Goal: Task Accomplishment & Management: Manage account settings

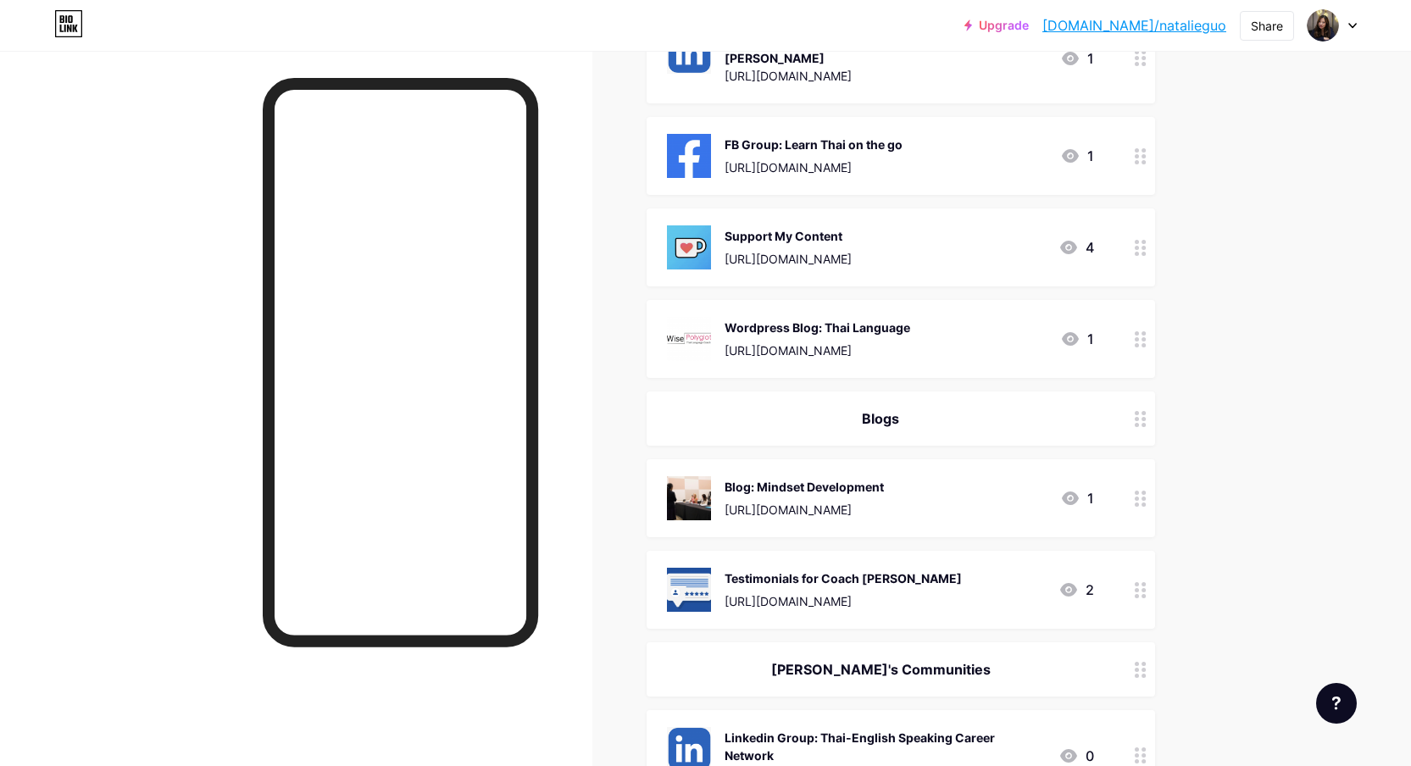
scroll to position [2233, 0]
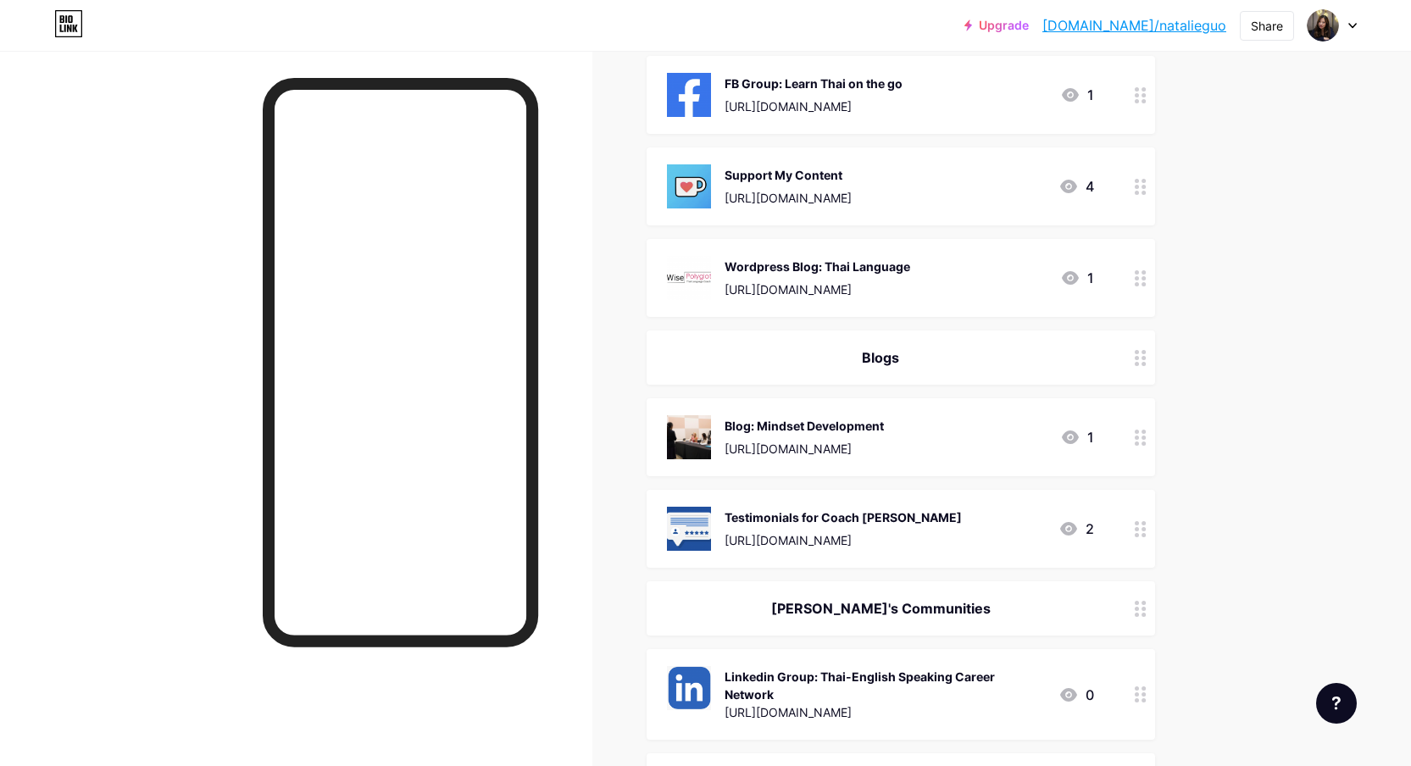
click at [1146, 430] on icon at bounding box center [1140, 438] width 12 height 16
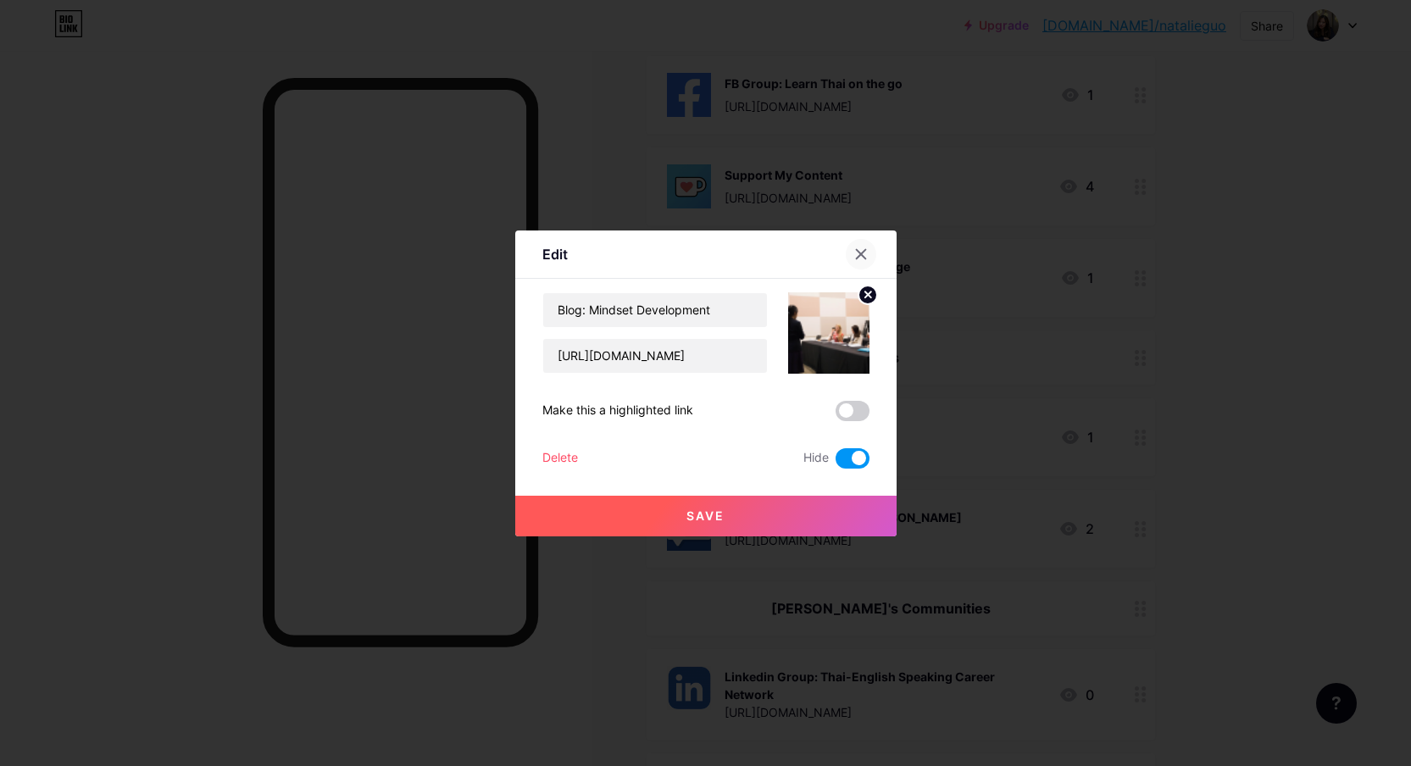
click at [856, 252] on icon at bounding box center [861, 254] width 14 height 14
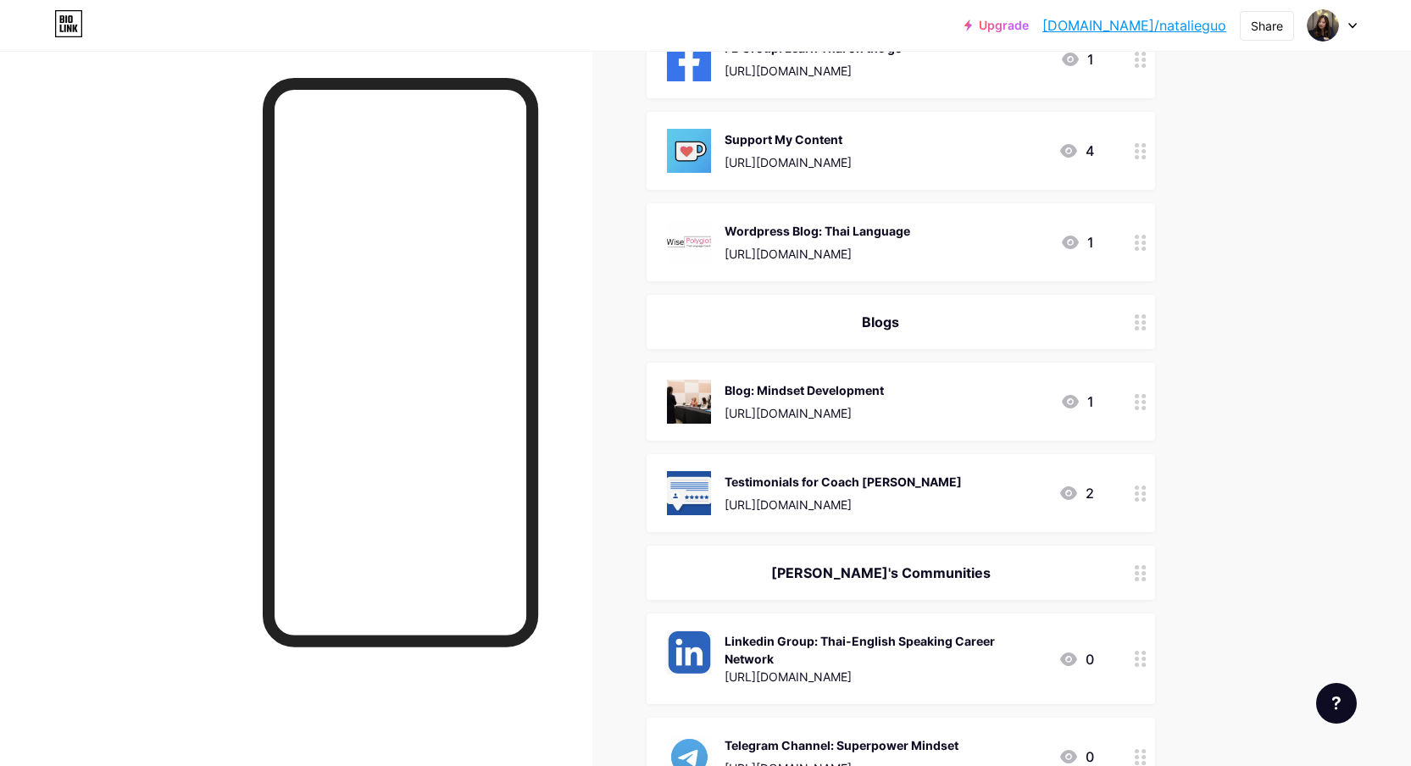
scroll to position [2249, 0]
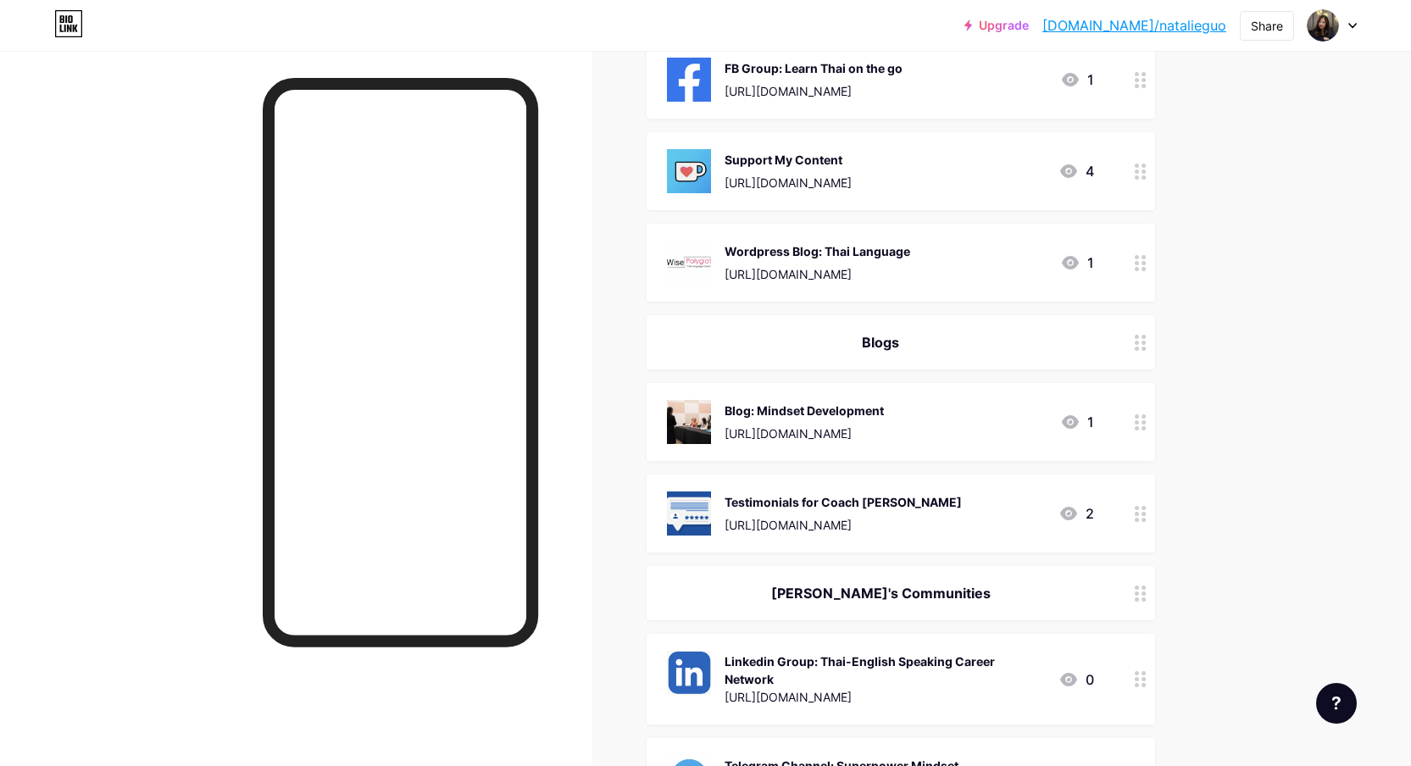
click at [1139, 335] on icon at bounding box center [1140, 343] width 12 height 16
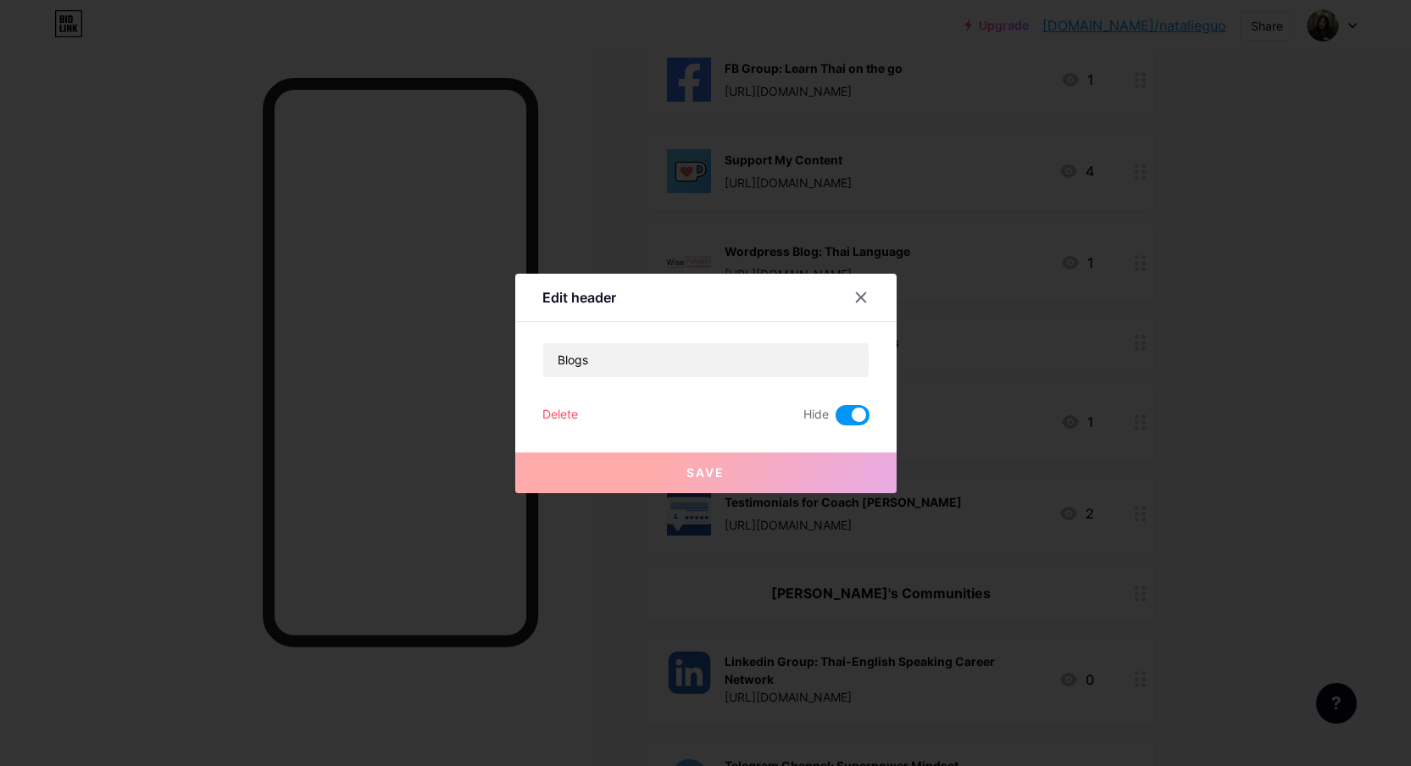
click at [1139, 330] on div at bounding box center [705, 383] width 1411 height 766
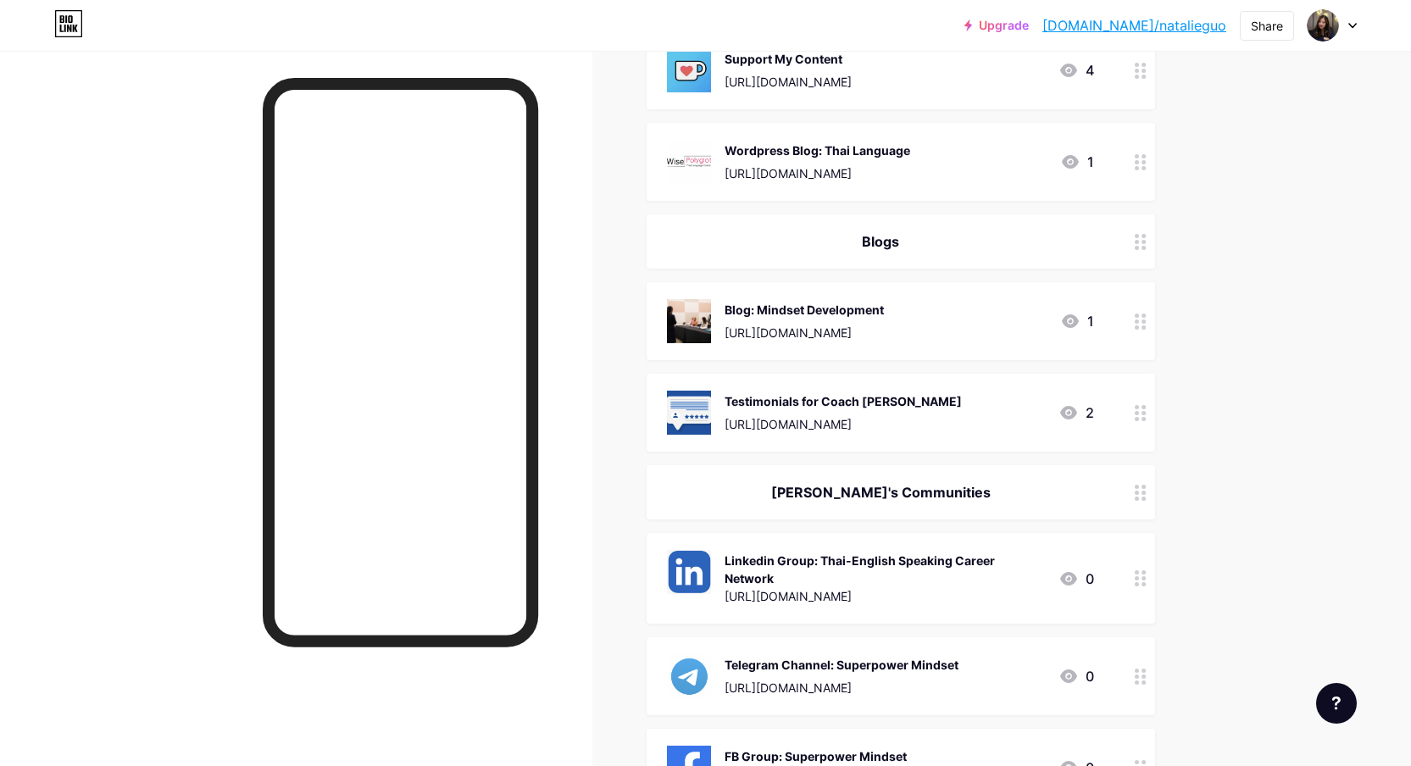
scroll to position [2537, 0]
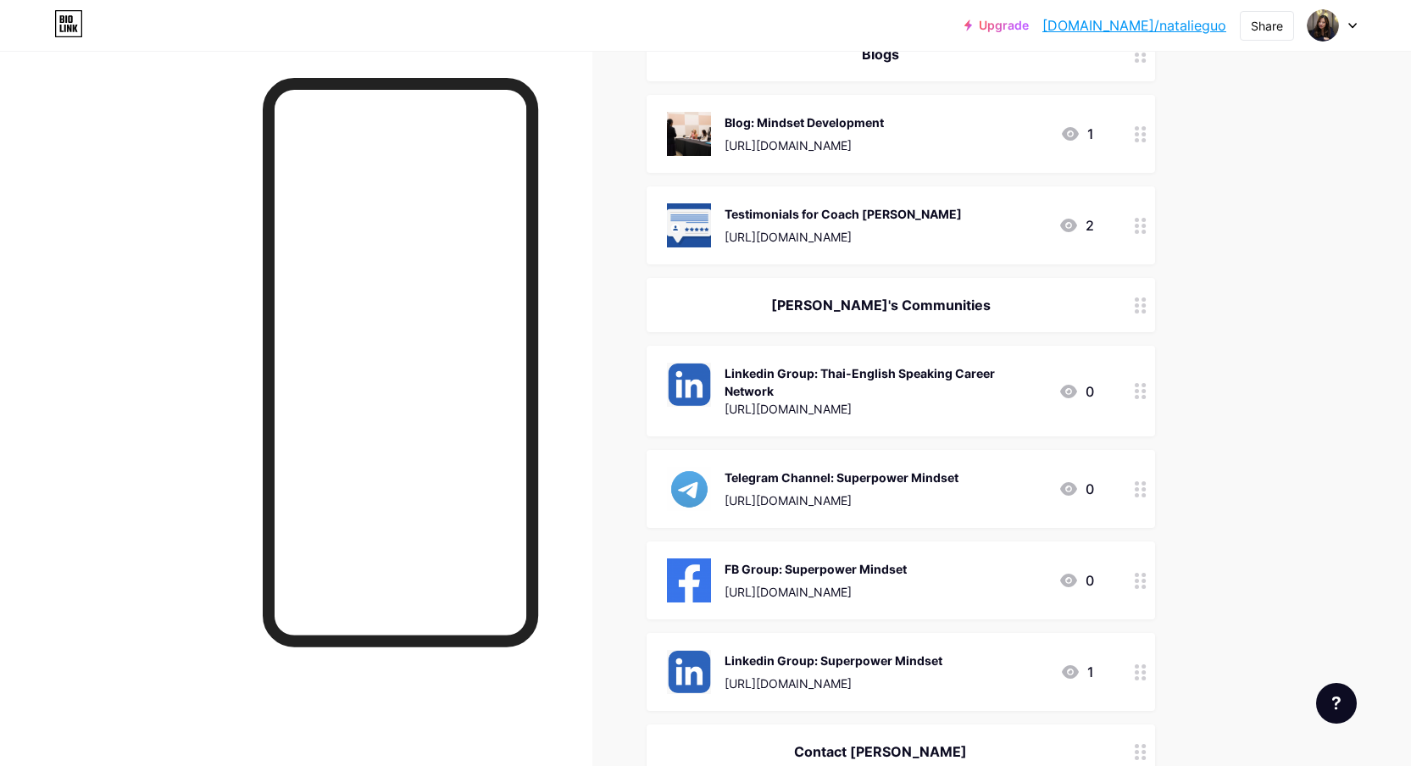
click at [1146, 297] on icon at bounding box center [1140, 305] width 12 height 16
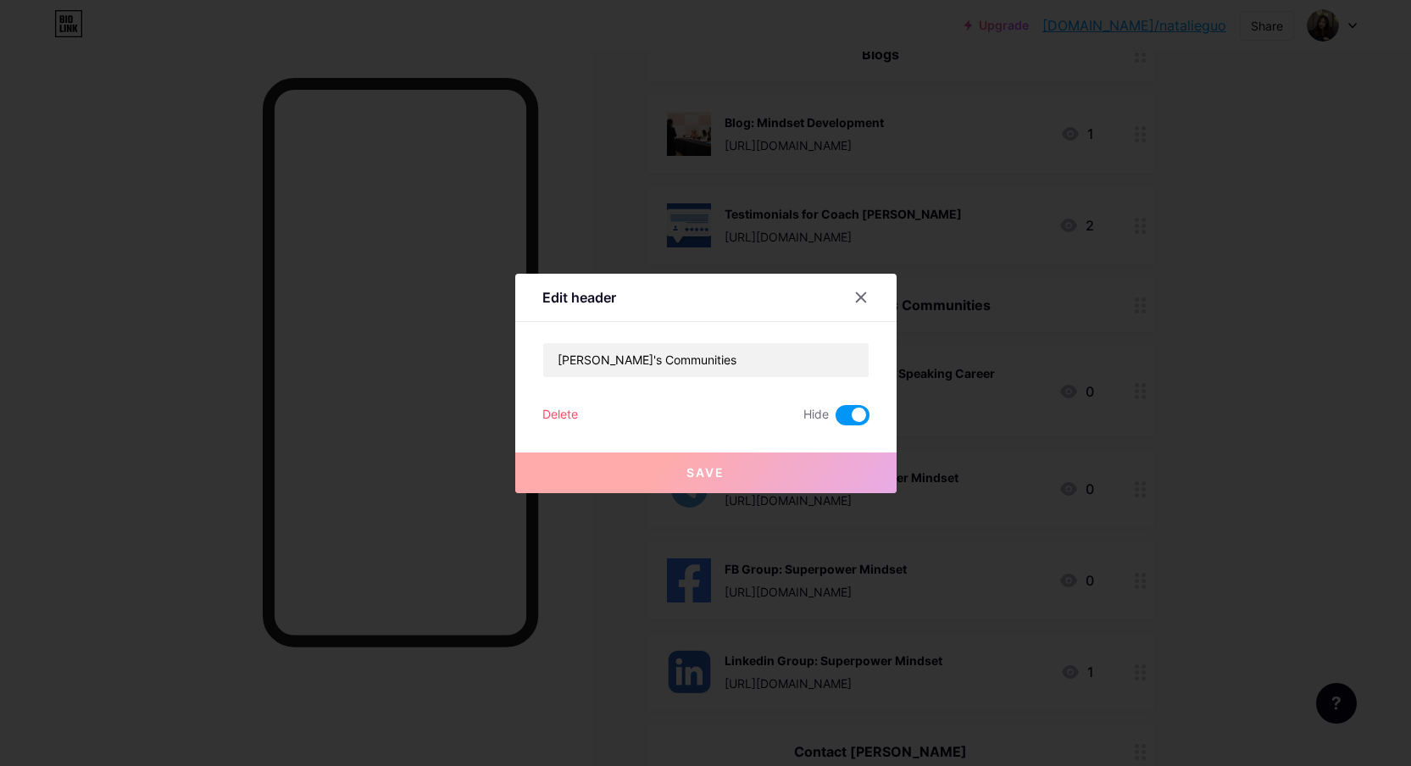
click at [1146, 287] on div at bounding box center [705, 383] width 1411 height 766
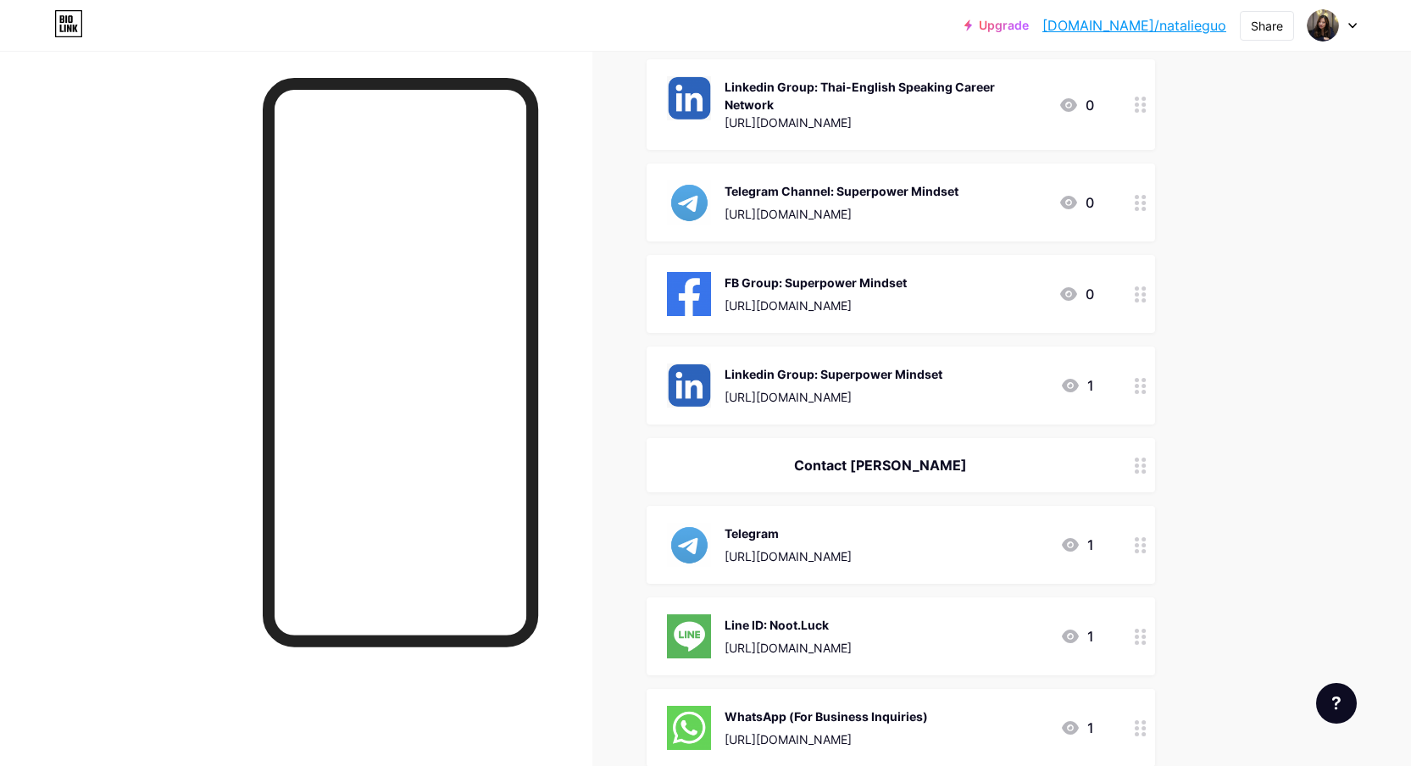
scroll to position [3041, 0]
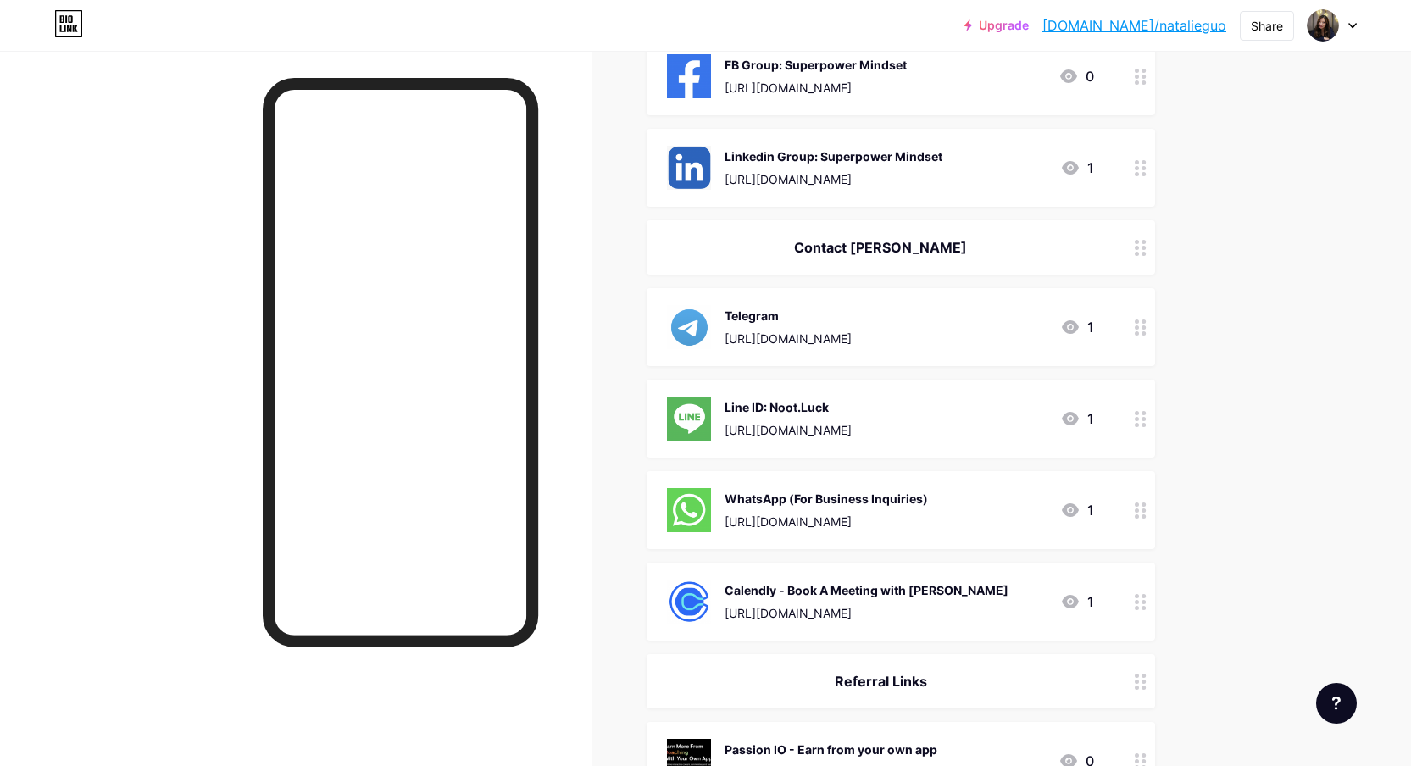
click at [1138, 331] on div at bounding box center [1140, 327] width 29 height 78
click at [1138, 331] on div at bounding box center [705, 383] width 1411 height 766
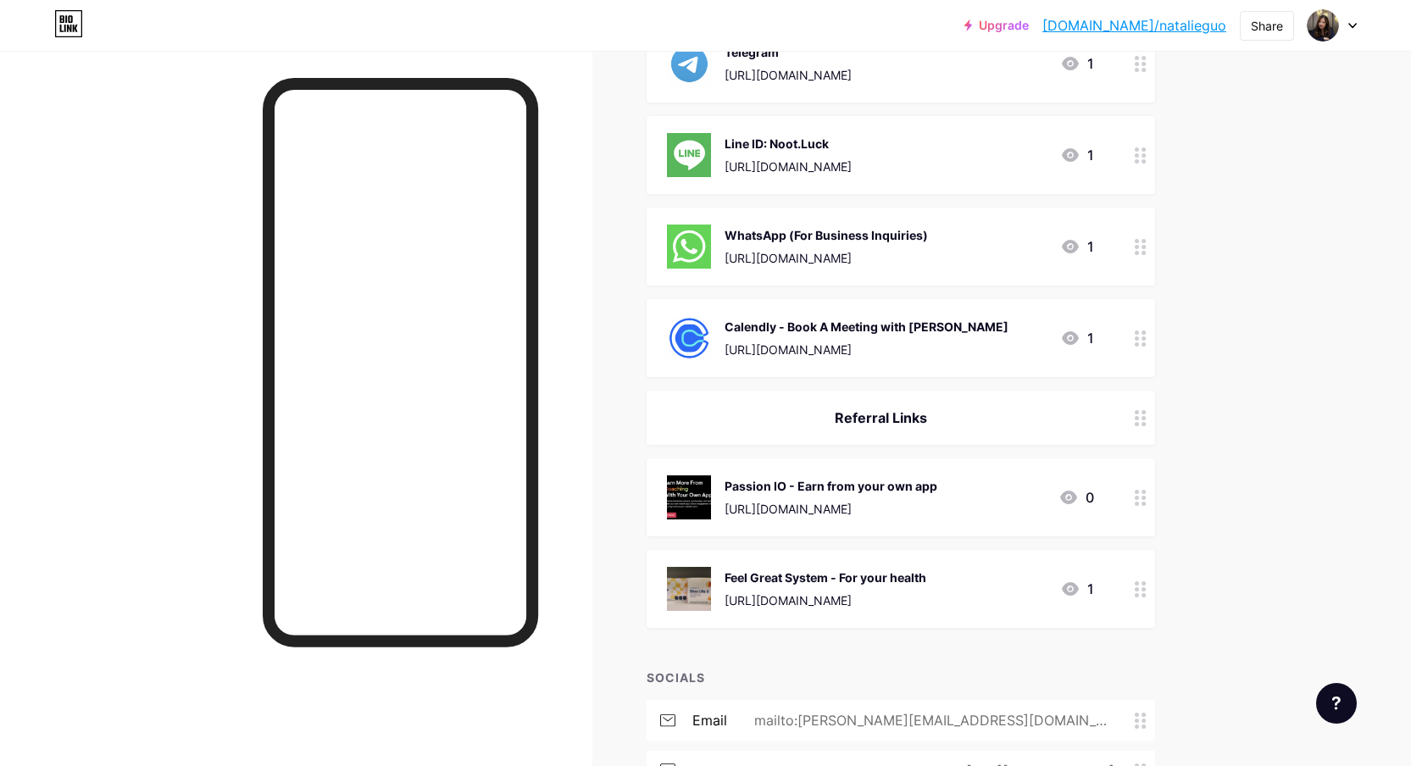
scroll to position [3309, 0]
